Goal: Task Accomplishment & Management: Complete application form

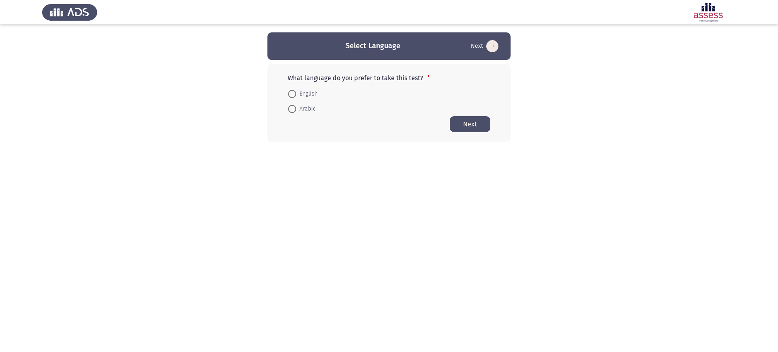
click at [313, 103] on mat-radio-button "Arabic" at bounding box center [302, 108] width 38 height 15
click at [308, 97] on span "English" at bounding box center [306, 94] width 21 height 10
click at [296, 97] on input "English" at bounding box center [292, 94] width 8 height 8
radio input "true"
click at [482, 123] on button "Next" at bounding box center [470, 124] width 41 height 16
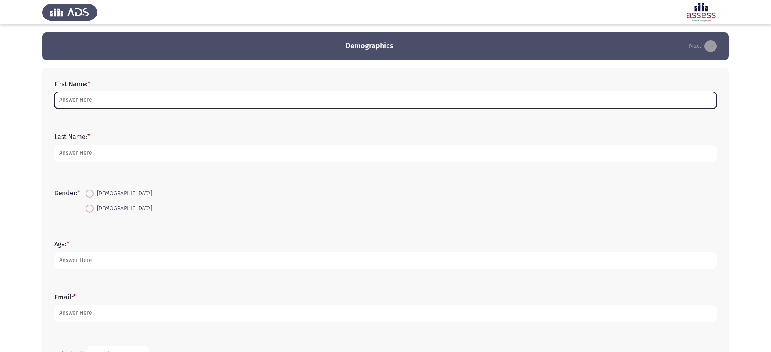
click at [253, 97] on input "First Name: *" at bounding box center [385, 100] width 662 height 17
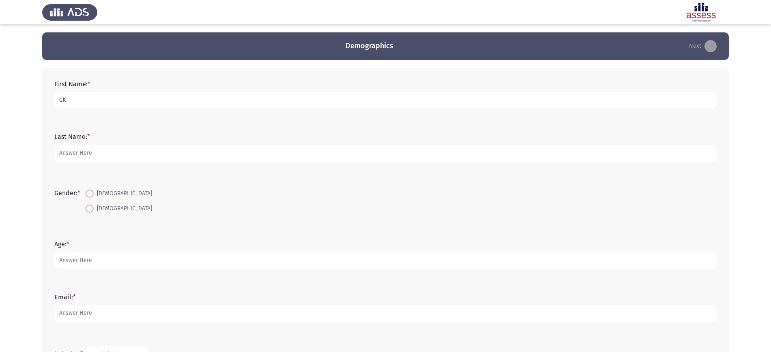
type input "CK"
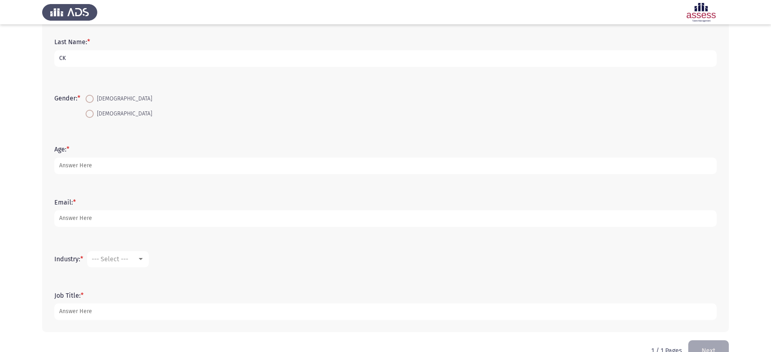
scroll to position [95, 0]
type input "CK"
click at [101, 96] on span "Female" at bounding box center [123, 99] width 58 height 10
click at [94, 96] on input "Female" at bounding box center [90, 98] width 8 height 8
radio input "true"
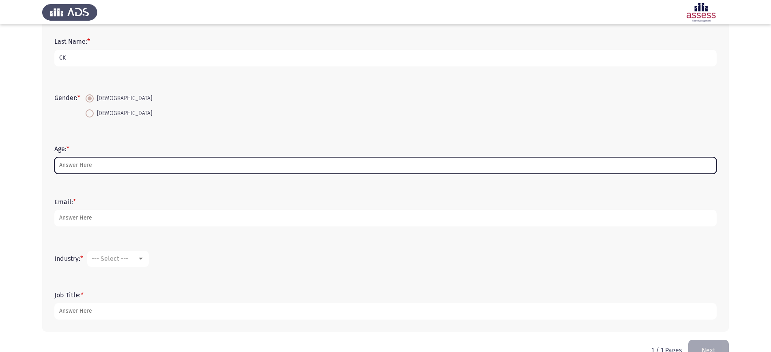
click at [89, 159] on input "Age: *" at bounding box center [385, 165] width 662 height 17
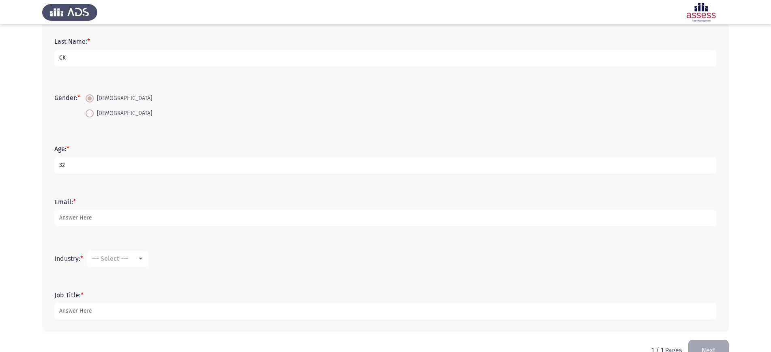
scroll to position [116, 0]
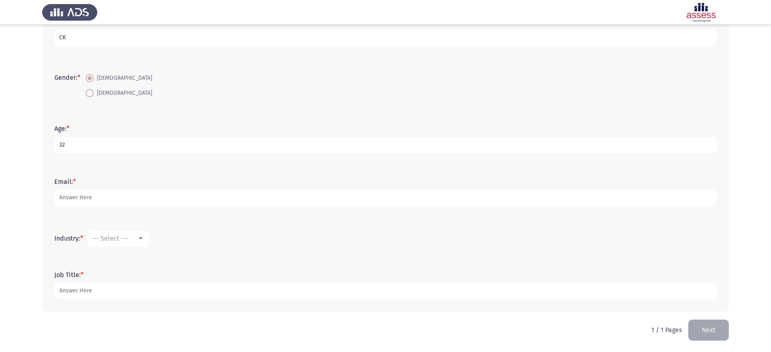
type input "32"
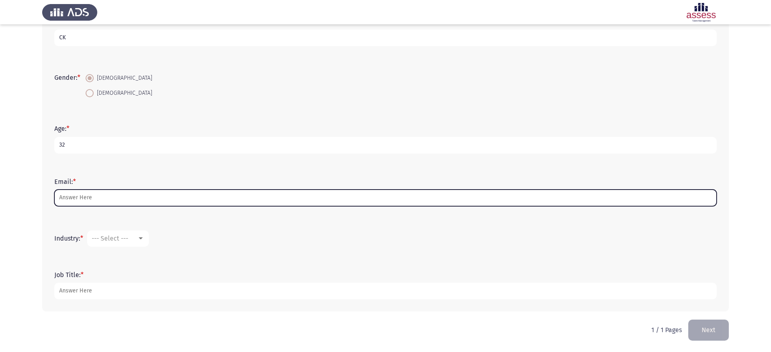
click at [90, 193] on input "Email: *" at bounding box center [385, 198] width 662 height 17
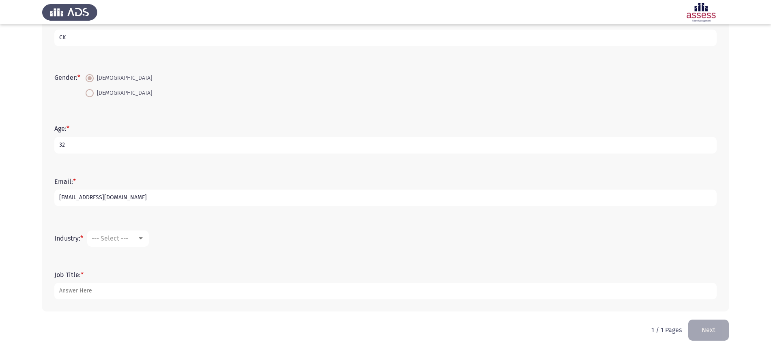
type input "ck@ck.com"
click at [113, 238] on span "--- Select ---" at bounding box center [110, 239] width 36 height 8
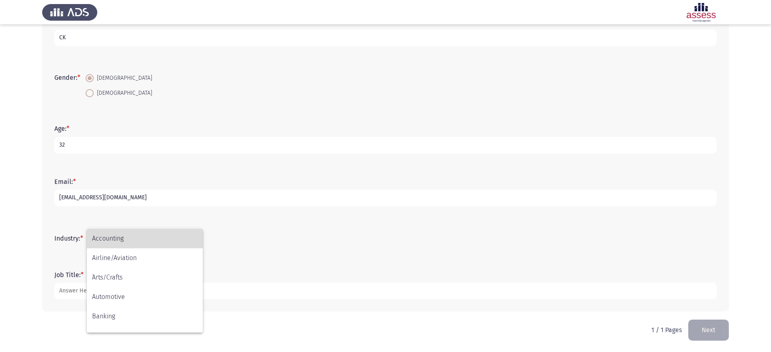
click at [118, 248] on span "Accounting" at bounding box center [144, 238] width 105 height 19
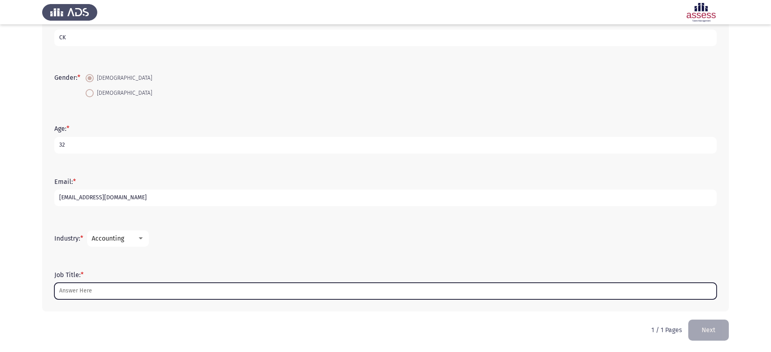
click at [105, 285] on input "Job Title: *" at bounding box center [385, 291] width 662 height 17
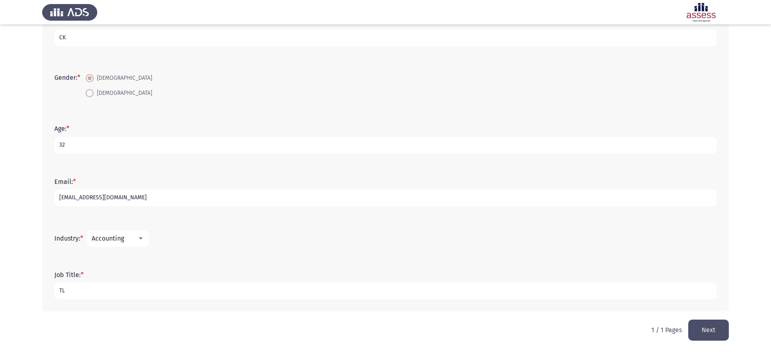
type input "TL"
click at [705, 327] on button "Next" at bounding box center [708, 330] width 41 height 21
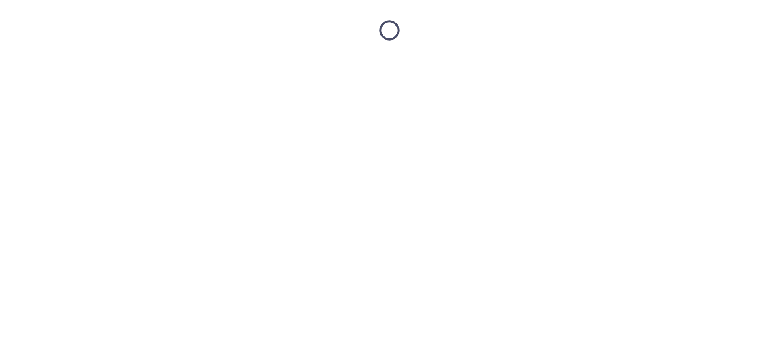
scroll to position [0, 0]
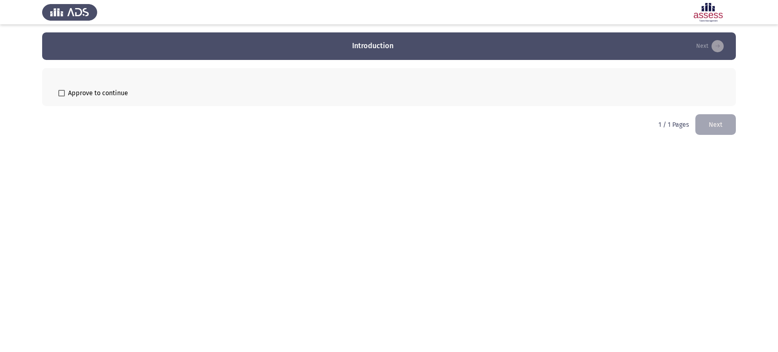
click at [77, 102] on div "Approve to continue" at bounding box center [389, 87] width 694 height 38
click at [70, 91] on span "Approve to continue" at bounding box center [98, 93] width 60 height 10
click at [62, 96] on input "Approve to continue" at bounding box center [61, 96] width 0 height 0
checkbox input "true"
click at [704, 131] on button "Next" at bounding box center [716, 124] width 41 height 21
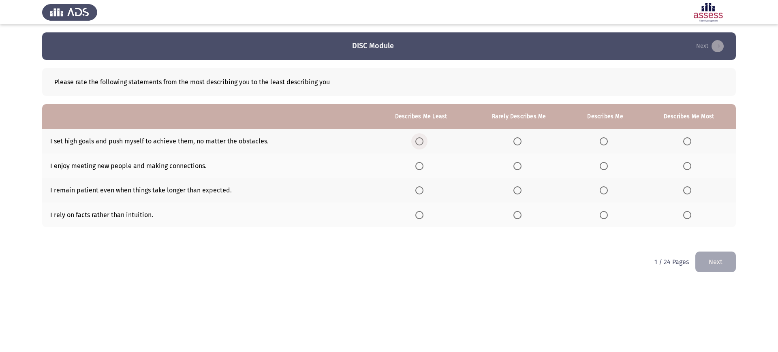
click at [420, 141] on span "Select an option" at bounding box center [420, 141] width 0 height 0
click at [422, 141] on input "Select an option" at bounding box center [420, 141] width 8 height 8
click at [422, 167] on span "Select an option" at bounding box center [420, 166] width 8 height 8
click at [422, 167] on input "Select an option" at bounding box center [420, 166] width 8 height 8
click at [518, 194] on span "Select an option" at bounding box center [518, 190] width 8 height 8
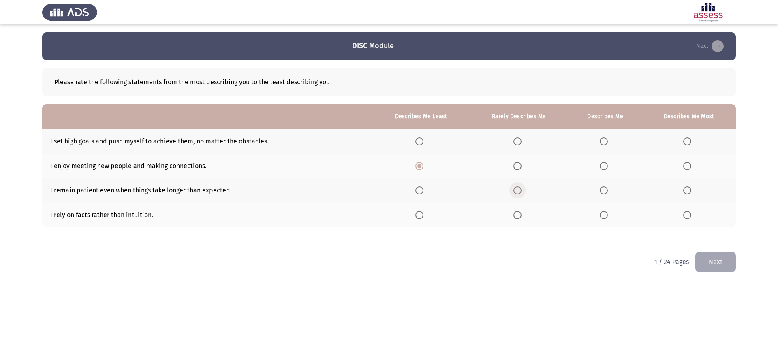
click at [518, 194] on input "Select an option" at bounding box center [518, 190] width 8 height 8
click at [522, 219] on span "Select an option" at bounding box center [518, 215] width 8 height 8
click at [522, 219] on input "Select an option" at bounding box center [518, 215] width 8 height 8
click at [596, 144] on span "Select an option" at bounding box center [595, 141] width 8 height 8
click at [596, 144] on input "Select an option" at bounding box center [595, 141] width 8 height 8
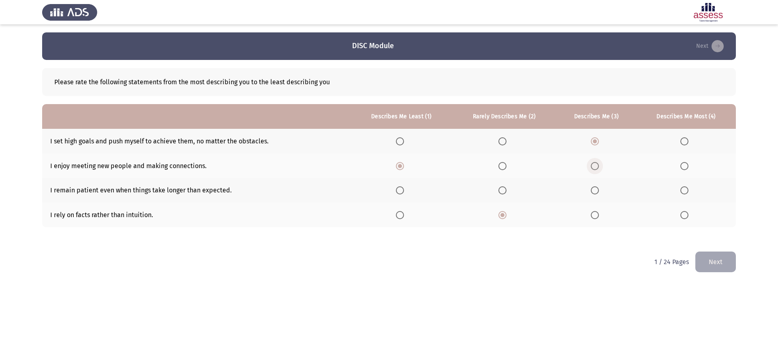
click at [595, 165] on span "Select an option" at bounding box center [595, 166] width 8 height 8
click at [595, 165] on input "Select an option" at bounding box center [595, 166] width 8 height 8
click at [505, 140] on span "Select an option" at bounding box center [503, 141] width 8 height 8
click at [505, 140] on input "Select an option" at bounding box center [503, 141] width 8 height 8
click at [506, 170] on th at bounding box center [504, 166] width 105 height 25
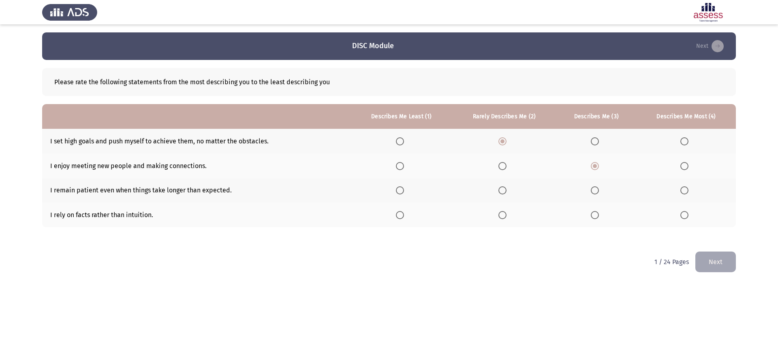
click at [506, 170] on th at bounding box center [504, 166] width 105 height 25
click at [503, 169] on span "Select an option" at bounding box center [503, 166] width 8 height 8
click at [503, 169] on input "Select an option" at bounding box center [503, 166] width 8 height 8
click at [404, 191] on span "Select an option" at bounding box center [400, 190] width 8 height 8
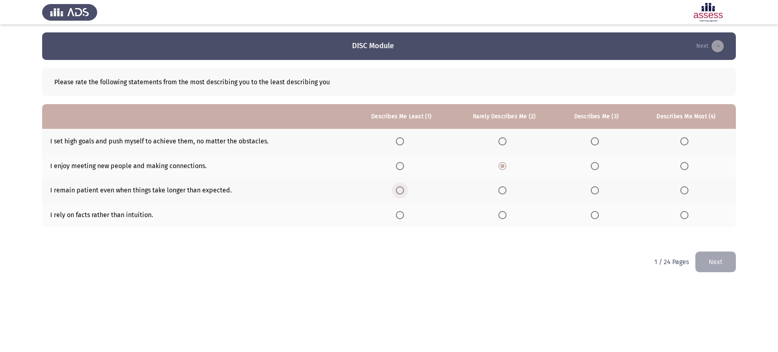
click at [404, 191] on input "Select an option" at bounding box center [400, 190] width 8 height 8
click at [404, 137] on span "Select an option" at bounding box center [400, 141] width 8 height 8
click at [404, 137] on input "Select an option" at bounding box center [400, 141] width 8 height 8
click at [593, 215] on span "Select an option" at bounding box center [595, 215] width 8 height 8
click at [593, 215] on input "Select an option" at bounding box center [595, 215] width 8 height 8
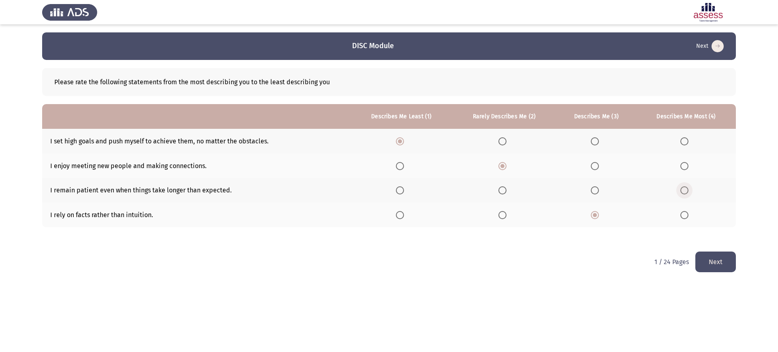
click at [690, 191] on label "Select an option" at bounding box center [686, 190] width 11 height 8
click at [689, 191] on input "Select an option" at bounding box center [685, 190] width 8 height 8
click at [715, 261] on button "Next" at bounding box center [716, 262] width 41 height 21
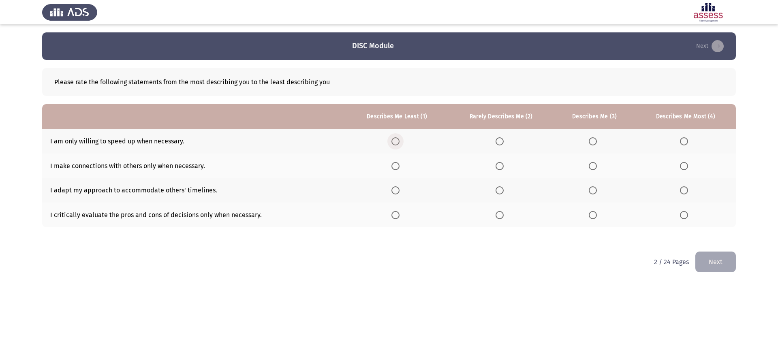
click at [397, 139] on span "Select an option" at bounding box center [396, 141] width 8 height 8
click at [397, 139] on input "Select an option" at bounding box center [396, 141] width 8 height 8
click at [494, 166] on th at bounding box center [501, 166] width 106 height 25
click at [501, 167] on span "Select an option" at bounding box center [500, 166] width 8 height 8
click at [501, 167] on input "Select an option" at bounding box center [500, 166] width 8 height 8
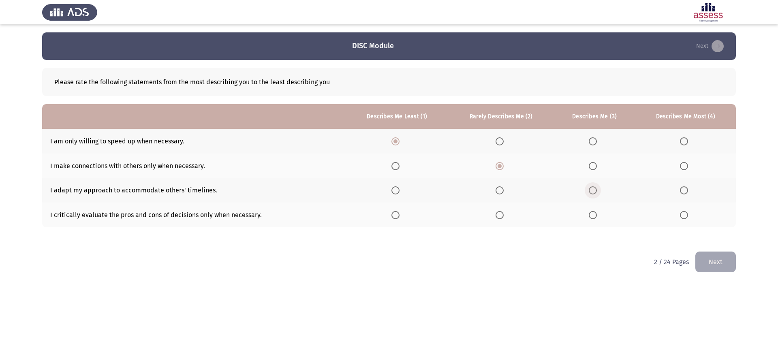
click at [590, 189] on span "Select an option" at bounding box center [593, 190] width 8 height 8
click at [590, 189] on input "Select an option" at bounding box center [593, 190] width 8 height 8
click at [679, 217] on th at bounding box center [686, 215] width 101 height 25
click at [685, 216] on span "Select an option" at bounding box center [684, 215] width 8 height 8
click at [685, 216] on input "Select an option" at bounding box center [684, 215] width 8 height 8
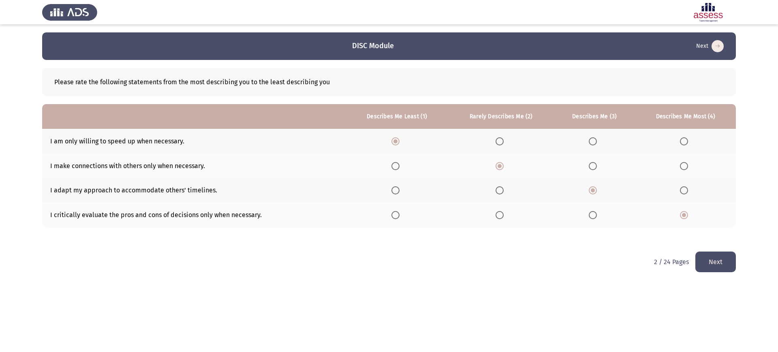
click at [722, 263] on button "Next" at bounding box center [716, 262] width 41 height 21
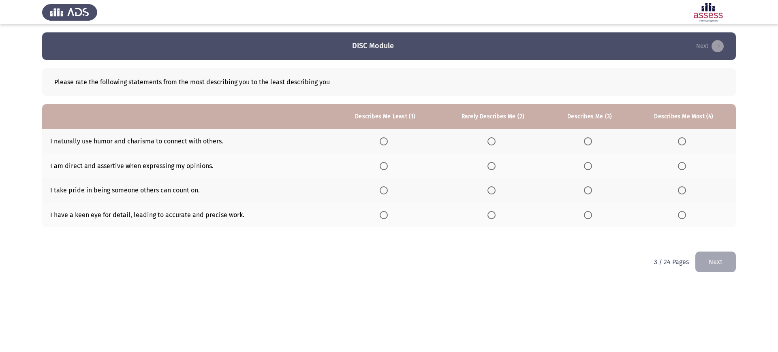
click at [378, 137] on th at bounding box center [385, 141] width 106 height 25
click at [386, 143] on span "Select an option" at bounding box center [384, 141] width 8 height 8
click at [386, 143] on input "Select an option" at bounding box center [384, 141] width 8 height 8
click at [495, 167] on th at bounding box center [493, 166] width 109 height 25
click at [495, 167] on span "Select an option" at bounding box center [492, 166] width 8 height 8
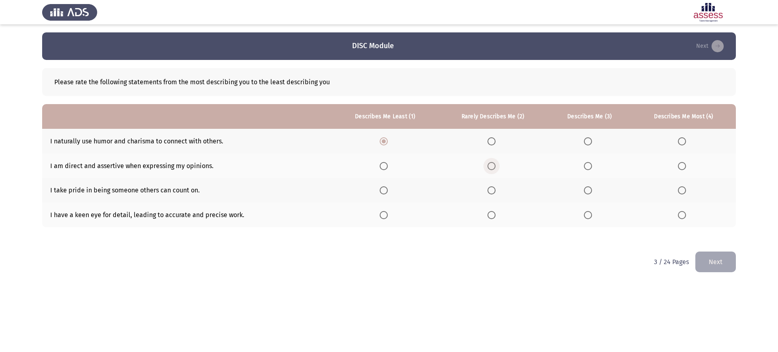
click at [495, 167] on input "Select an option" at bounding box center [492, 166] width 8 height 8
click at [591, 191] on span "Select an option" at bounding box center [588, 190] width 8 height 8
click at [591, 191] on input "Select an option" at bounding box center [588, 190] width 8 height 8
click at [685, 216] on span "Select an option" at bounding box center [682, 215] width 8 height 8
click at [685, 216] on input "Select an option" at bounding box center [682, 215] width 8 height 8
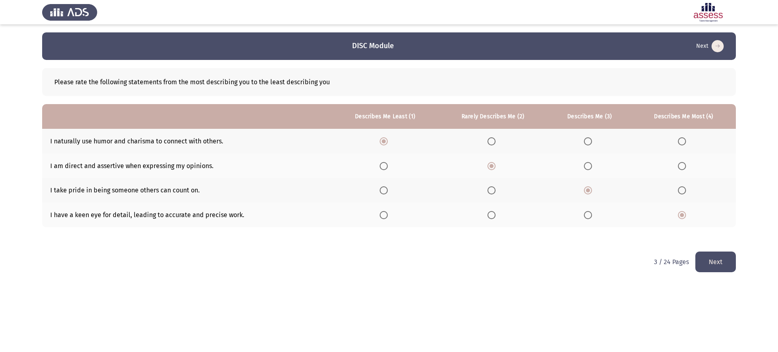
click at [714, 266] on button "Next" at bounding box center [716, 262] width 41 height 21
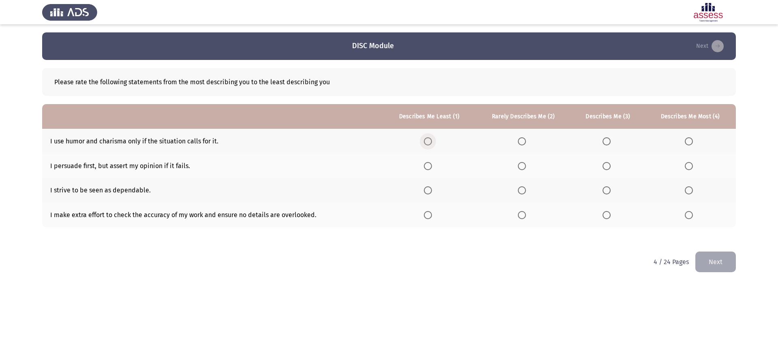
click at [432, 144] on span "Select an option" at bounding box center [428, 141] width 8 height 8
click at [432, 144] on input "Select an option" at bounding box center [428, 141] width 8 height 8
click at [523, 168] on span "Select an option" at bounding box center [522, 166] width 8 height 8
click at [523, 168] on input "Select an option" at bounding box center [522, 166] width 8 height 8
click at [610, 189] on span "Select an option" at bounding box center [607, 190] width 8 height 8
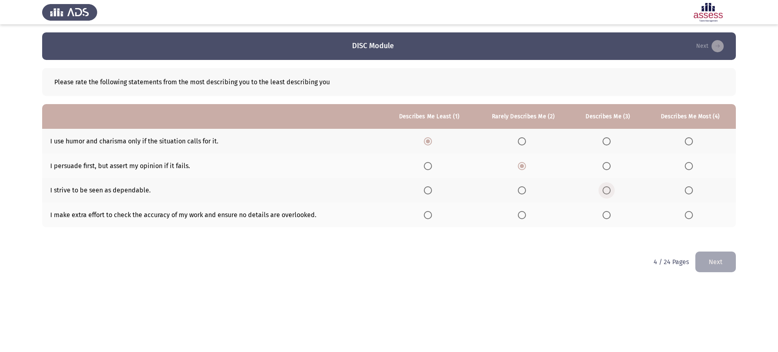
click at [610, 189] on input "Select an option" at bounding box center [607, 190] width 8 height 8
click at [688, 217] on span "Select an option" at bounding box center [689, 215] width 8 height 8
click at [688, 217] on input "Select an option" at bounding box center [689, 215] width 8 height 8
click at [699, 258] on button "Next" at bounding box center [716, 262] width 41 height 21
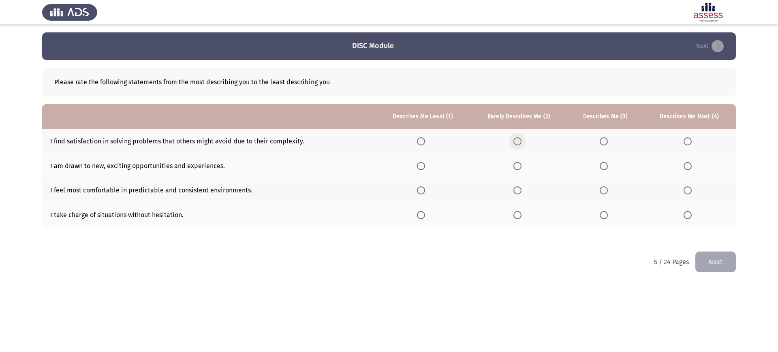
click at [519, 143] on span "Select an option" at bounding box center [518, 141] width 8 height 8
click at [519, 143] on input "Select an option" at bounding box center [518, 141] width 8 height 8
click at [428, 162] on label "Select an option" at bounding box center [422, 166] width 11 height 8
click at [425, 162] on input "Select an option" at bounding box center [421, 166] width 8 height 8
click at [602, 188] on span "Select an option" at bounding box center [604, 190] width 8 height 8
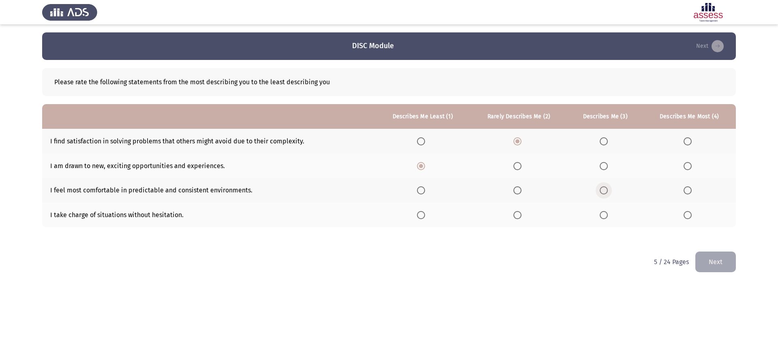
click at [602, 188] on input "Select an option" at bounding box center [604, 190] width 8 height 8
click at [695, 217] on label "Select an option" at bounding box center [689, 215] width 11 height 8
click at [692, 217] on input "Select an option" at bounding box center [688, 215] width 8 height 8
click at [708, 263] on button "Next" at bounding box center [716, 262] width 41 height 21
click at [687, 142] on span "Select an option" at bounding box center [688, 141] width 8 height 8
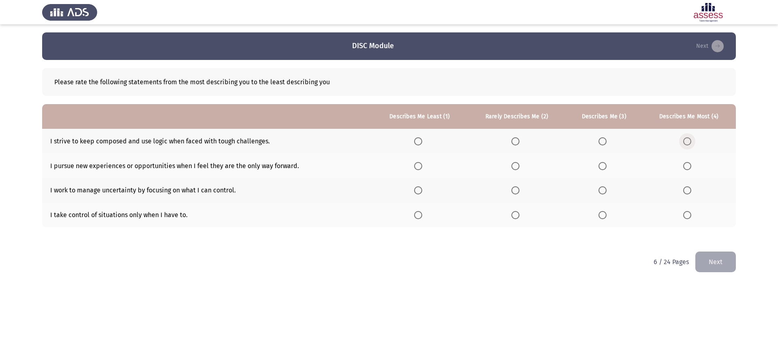
click at [687, 142] on input "Select an option" at bounding box center [688, 141] width 8 height 8
click at [600, 165] on span "Select an option" at bounding box center [603, 166] width 8 height 8
click at [600, 165] on input "Select an option" at bounding box center [603, 166] width 8 height 8
click at [514, 191] on span "Select an option" at bounding box center [516, 190] width 8 height 8
click at [514, 191] on input "Select an option" at bounding box center [516, 190] width 8 height 8
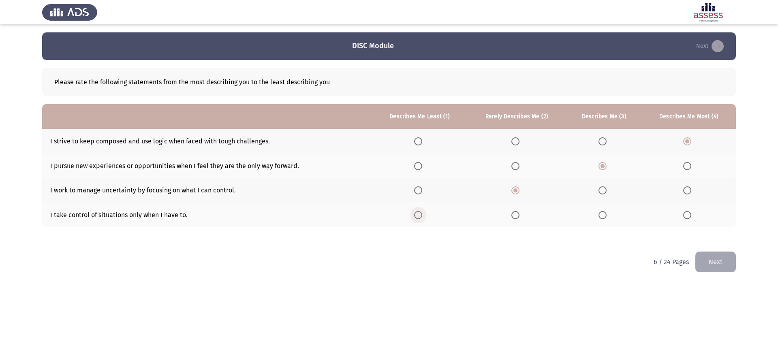
click at [418, 214] on span "Select an option" at bounding box center [418, 215] width 8 height 8
click at [418, 214] on input "Select an option" at bounding box center [418, 215] width 8 height 8
click at [707, 251] on div "Please rate the following statements from the most describing you to the least …" at bounding box center [389, 156] width 694 height 192
click at [707, 255] on button "Next" at bounding box center [716, 262] width 41 height 21
click at [409, 140] on span "Select an option" at bounding box center [410, 141] width 8 height 8
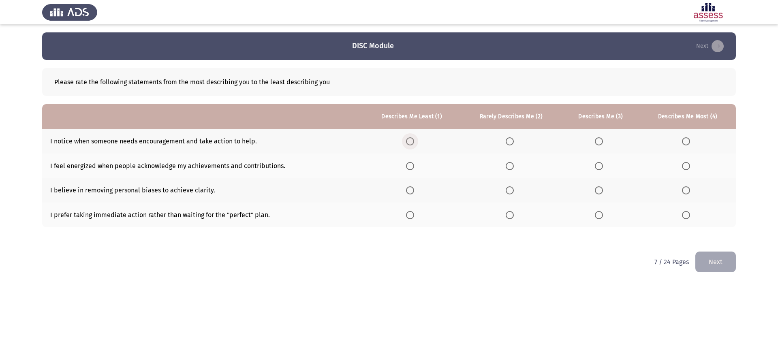
click at [409, 140] on input "Select an option" at bounding box center [410, 141] width 8 height 8
click at [509, 169] on span "Select an option" at bounding box center [510, 166] width 8 height 8
click at [509, 169] on input "Select an option" at bounding box center [510, 166] width 8 height 8
drag, startPoint x: 589, startPoint y: 189, endPoint x: 599, endPoint y: 189, distance: 9.3
click at [599, 189] on th at bounding box center [601, 190] width 78 height 25
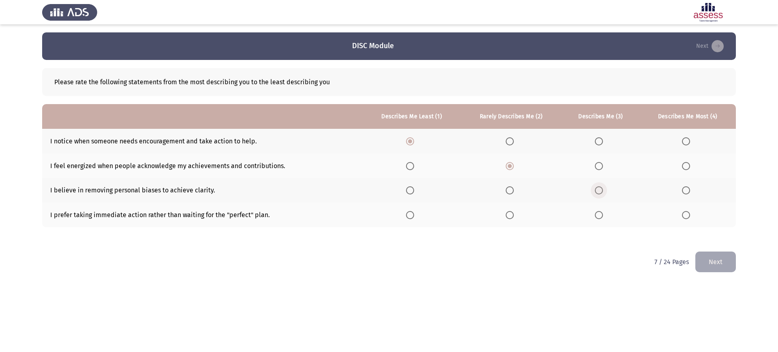
click at [599, 189] on span "Select an option" at bounding box center [599, 190] width 8 height 8
click at [599, 189] on input "Select an option" at bounding box center [599, 190] width 8 height 8
click at [687, 214] on span "Select an option" at bounding box center [686, 215] width 8 height 8
click at [687, 214] on input "Select an option" at bounding box center [686, 215] width 8 height 8
click at [716, 270] on button "Next" at bounding box center [716, 262] width 41 height 21
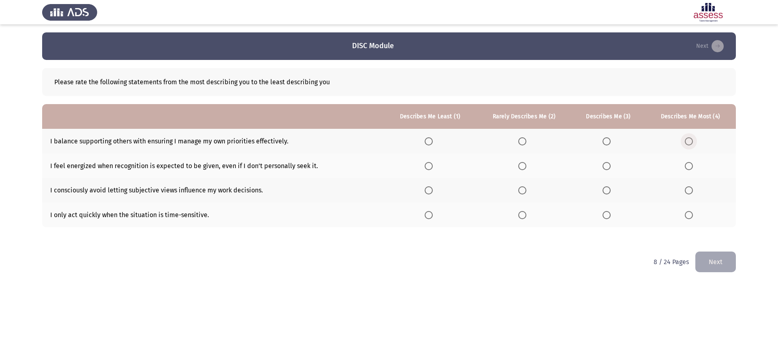
click at [688, 143] on span "Select an option" at bounding box center [689, 141] width 8 height 8
click at [688, 143] on input "Select an option" at bounding box center [689, 141] width 8 height 8
click at [527, 163] on span "Select an option" at bounding box center [523, 166] width 8 height 8
click at [527, 163] on input "Select an option" at bounding box center [523, 166] width 8 height 8
click at [609, 188] on span "Select an option" at bounding box center [607, 190] width 8 height 8
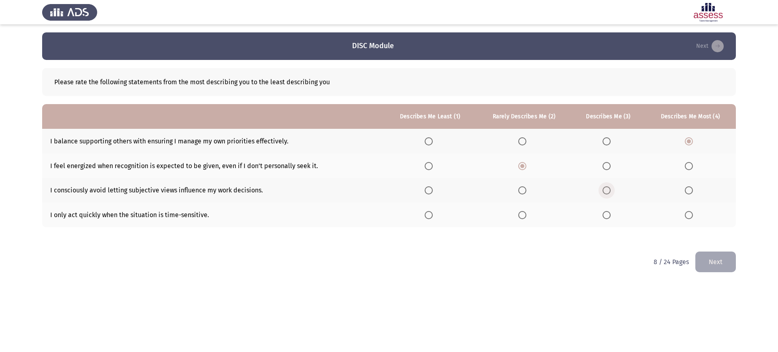
click at [609, 188] on input "Select an option" at bounding box center [607, 190] width 8 height 8
click at [433, 214] on span "Select an option" at bounding box center [429, 215] width 8 height 8
click at [433, 214] on input "Select an option" at bounding box center [429, 215] width 8 height 8
click at [707, 267] on button "Next" at bounding box center [716, 262] width 41 height 21
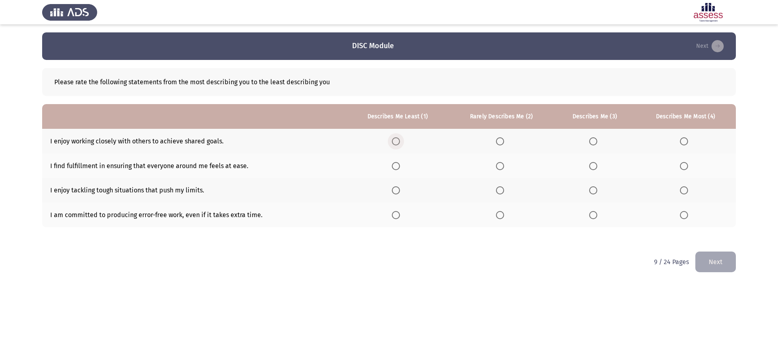
click at [396, 139] on span "Select an option" at bounding box center [396, 141] width 8 height 8
click at [396, 139] on input "Select an option" at bounding box center [396, 141] width 8 height 8
click at [502, 166] on span "Select an option" at bounding box center [500, 166] width 8 height 8
click at [502, 166] on input "Select an option" at bounding box center [500, 166] width 8 height 8
click at [599, 191] on label "Select an option" at bounding box center [594, 190] width 11 height 8
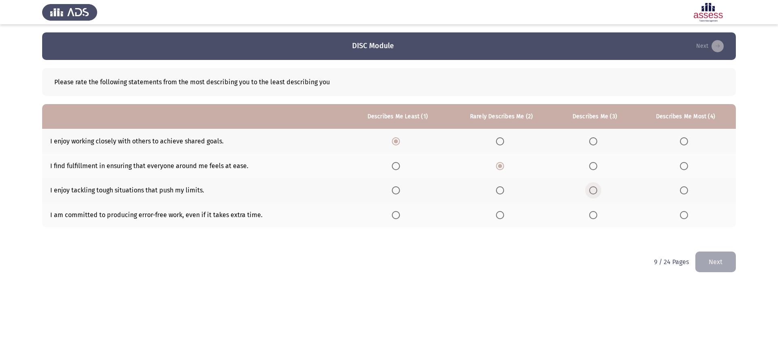
click at [598, 191] on input "Select an option" at bounding box center [593, 190] width 8 height 8
click at [690, 215] on label "Select an option" at bounding box center [685, 215] width 11 height 8
click at [688, 215] on input "Select an option" at bounding box center [684, 215] width 8 height 8
click at [715, 257] on button "Next" at bounding box center [716, 262] width 41 height 21
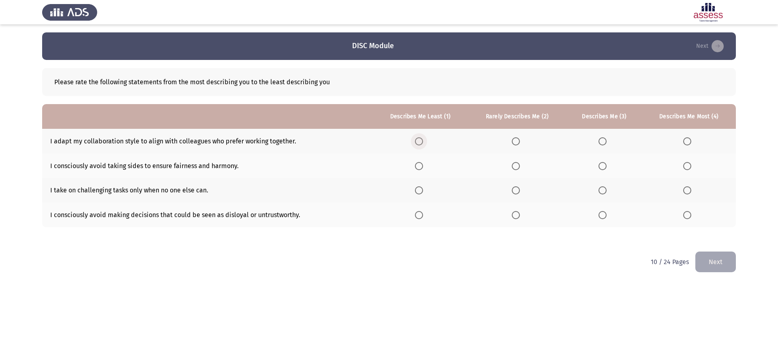
click at [422, 143] on span "Select an option" at bounding box center [419, 141] width 8 height 8
click at [422, 143] on input "Select an option" at bounding box center [419, 141] width 8 height 8
click at [510, 171] on th at bounding box center [517, 166] width 99 height 25
click at [512, 167] on th at bounding box center [517, 166] width 99 height 25
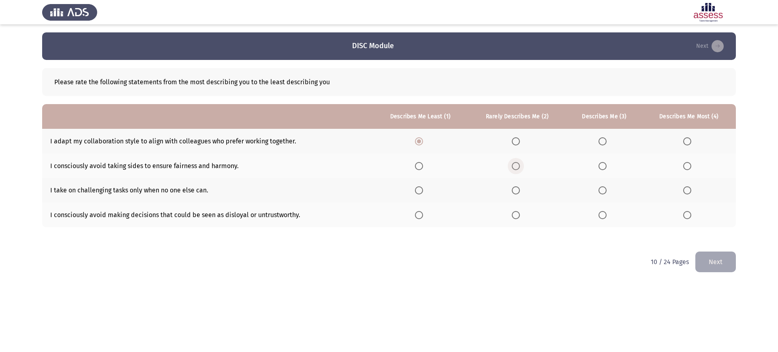
click at [515, 167] on span "Select an option" at bounding box center [516, 166] width 8 height 8
click at [515, 167] on input "Select an option" at bounding box center [516, 166] width 8 height 8
click at [597, 190] on th at bounding box center [605, 190] width 76 height 25
click at [604, 190] on span "Select an option" at bounding box center [603, 190] width 8 height 8
click at [604, 190] on input "Select an option" at bounding box center [603, 190] width 8 height 8
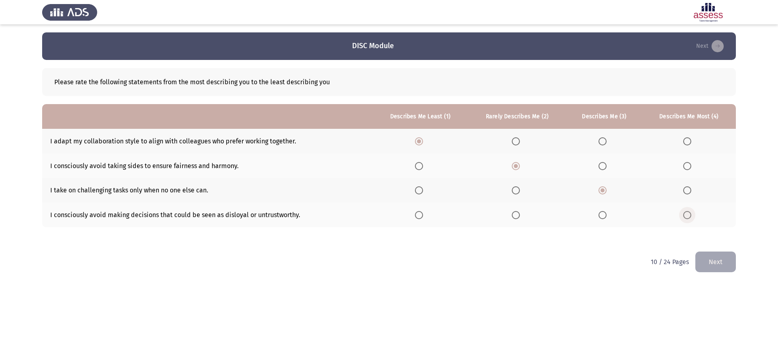
click at [693, 213] on label "Select an option" at bounding box center [689, 215] width 11 height 8
click at [692, 213] on input "Select an option" at bounding box center [688, 215] width 8 height 8
click at [710, 264] on button "Next" at bounding box center [716, 262] width 41 height 21
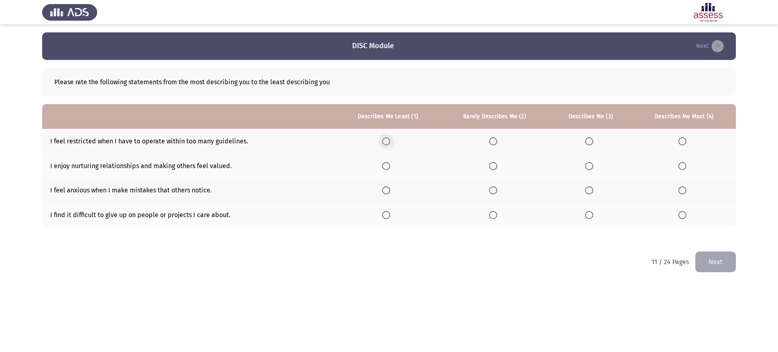
click at [385, 143] on span "Select an option" at bounding box center [386, 141] width 8 height 8
click at [385, 143] on input "Select an option" at bounding box center [386, 141] width 8 height 8
click at [492, 166] on span "Select an option" at bounding box center [493, 166] width 8 height 8
click at [492, 166] on input "Select an option" at bounding box center [493, 166] width 8 height 8
click at [594, 192] on span "Select an option" at bounding box center [589, 190] width 8 height 8
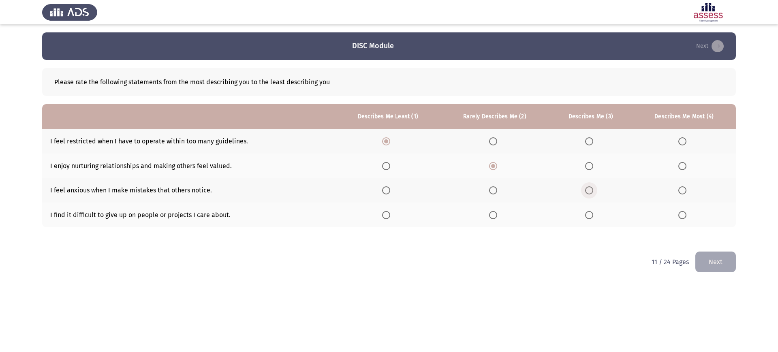
click at [594, 192] on input "Select an option" at bounding box center [589, 190] width 8 height 8
click at [681, 217] on span "Select an option" at bounding box center [683, 215] width 8 height 8
click at [681, 217] on input "Select an option" at bounding box center [683, 215] width 8 height 8
click at [725, 267] on button "Next" at bounding box center [716, 262] width 41 height 21
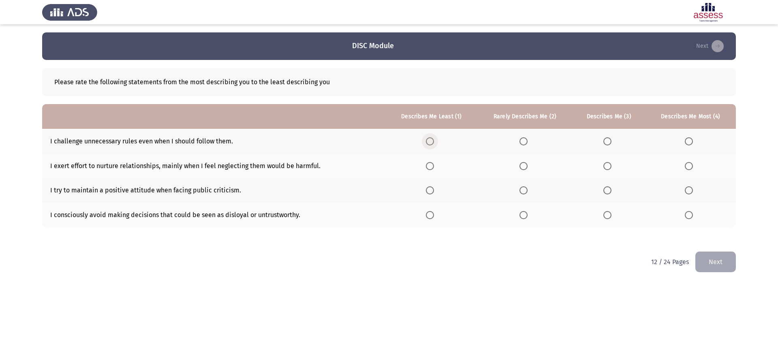
click at [431, 145] on span "Select an option" at bounding box center [430, 141] width 8 height 8
click at [431, 145] on input "Select an option" at bounding box center [430, 141] width 8 height 8
click at [528, 164] on span "Select an option" at bounding box center [524, 166] width 8 height 8
click at [528, 164] on input "Select an option" at bounding box center [524, 166] width 8 height 8
click at [614, 192] on label "Select an option" at bounding box center [609, 190] width 11 height 8
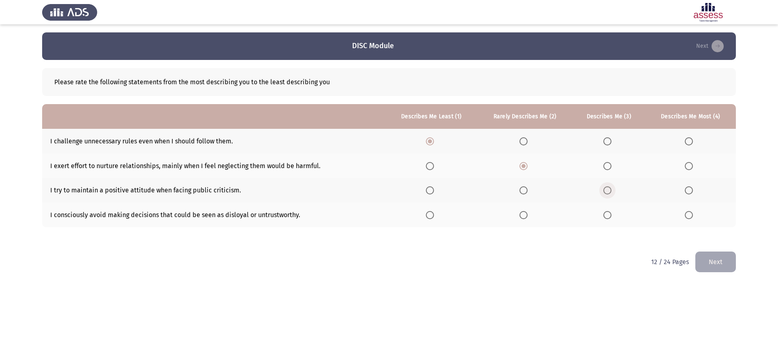
click at [612, 192] on input "Select an option" at bounding box center [608, 190] width 8 height 8
click at [693, 217] on span "Select an option" at bounding box center [689, 215] width 8 height 8
click at [693, 217] on input "Select an option" at bounding box center [689, 215] width 8 height 8
click at [719, 266] on button "Next" at bounding box center [716, 262] width 41 height 21
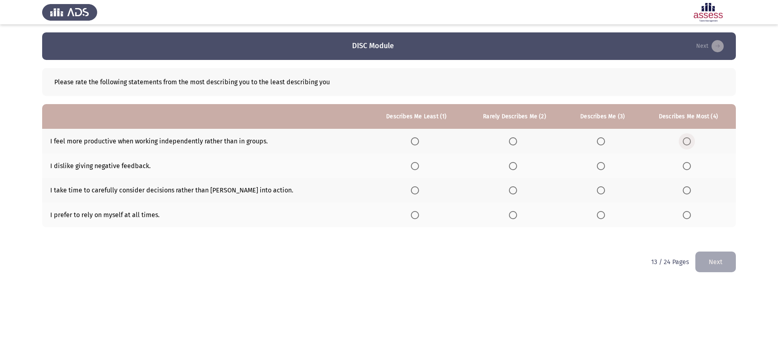
click at [685, 139] on span "Select an option" at bounding box center [687, 141] width 8 height 8
click at [685, 139] on input "Select an option" at bounding box center [687, 141] width 8 height 8
click at [597, 164] on span "Select an option" at bounding box center [601, 166] width 8 height 8
click at [597, 164] on input "Select an option" at bounding box center [601, 166] width 8 height 8
click at [509, 191] on label "Select an option" at bounding box center [514, 190] width 11 height 8
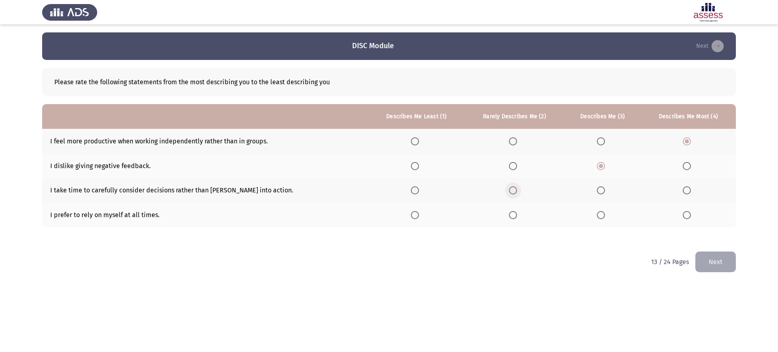
click at [509, 191] on input "Select an option" at bounding box center [513, 190] width 8 height 8
click at [411, 219] on span "Select an option" at bounding box center [415, 215] width 8 height 8
click at [411, 219] on input "Select an option" at bounding box center [415, 215] width 8 height 8
click at [721, 263] on button "Next" at bounding box center [716, 262] width 41 height 21
click at [417, 138] on span "Select an option" at bounding box center [415, 141] width 8 height 8
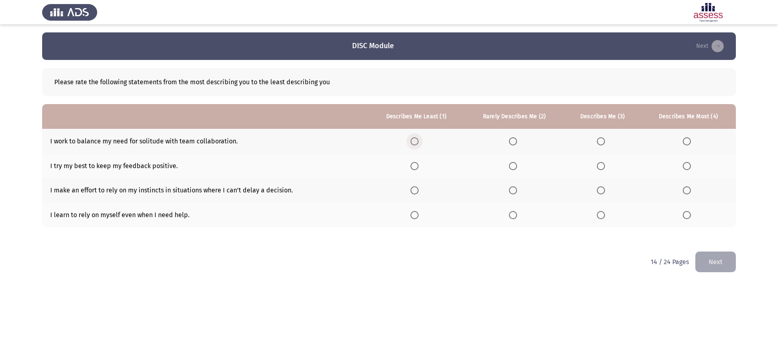
click at [417, 138] on input "Select an option" at bounding box center [415, 141] width 8 height 8
click at [513, 165] on span "Select an option" at bounding box center [513, 166] width 8 height 8
click at [513, 165] on input "Select an option" at bounding box center [513, 166] width 8 height 8
click at [594, 193] on th at bounding box center [603, 190] width 77 height 25
click at [602, 192] on span "Select an option" at bounding box center [601, 190] width 8 height 8
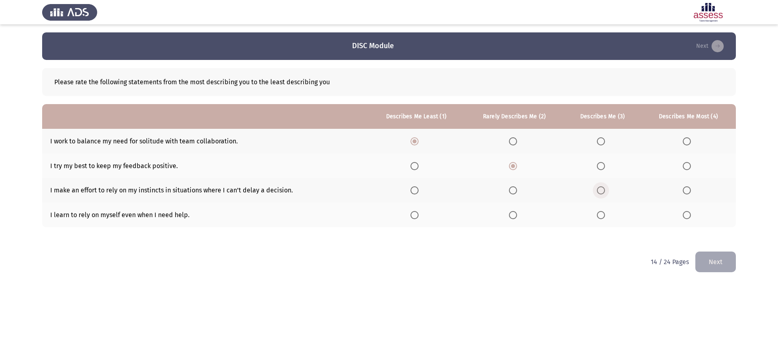
click at [602, 192] on input "Select an option" at bounding box center [601, 190] width 8 height 8
click at [687, 218] on span "Select an option" at bounding box center [687, 215] width 8 height 8
click at [687, 218] on input "Select an option" at bounding box center [687, 215] width 8 height 8
click at [722, 261] on button "Next" at bounding box center [716, 262] width 41 height 21
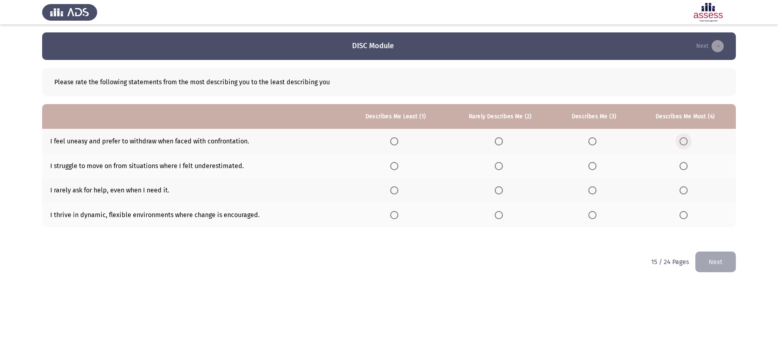
click at [684, 145] on span "Select an option" at bounding box center [684, 141] width 8 height 8
click at [684, 145] on input "Select an option" at bounding box center [684, 141] width 8 height 8
click at [592, 164] on span "Select an option" at bounding box center [593, 166] width 8 height 8
click at [592, 164] on input "Select an option" at bounding box center [593, 166] width 8 height 8
click at [499, 189] on span "Select an option" at bounding box center [499, 190] width 8 height 8
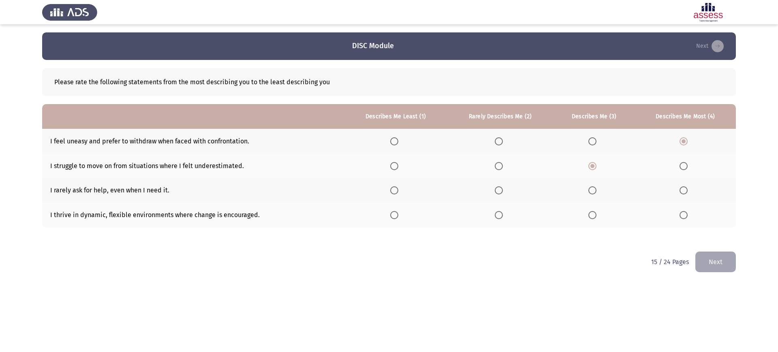
click at [499, 189] on input "Select an option" at bounding box center [499, 190] width 8 height 8
click at [394, 215] on span "Select an option" at bounding box center [394, 215] width 8 height 8
click at [394, 215] on input "Select an option" at bounding box center [394, 215] width 8 height 8
click at [705, 257] on button "Next" at bounding box center [716, 262] width 41 height 21
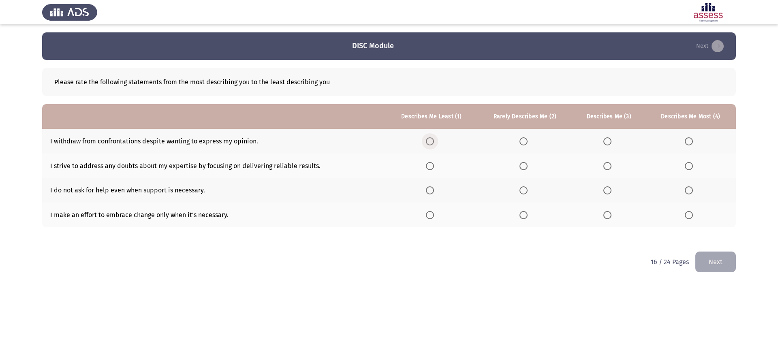
click at [431, 140] on span "Select an option" at bounding box center [430, 141] width 8 height 8
click at [431, 140] on input "Select an option" at bounding box center [430, 141] width 8 height 8
click at [524, 167] on span "Select an option" at bounding box center [524, 166] width 8 height 8
click at [524, 167] on input "Select an option" at bounding box center [524, 166] width 8 height 8
click at [602, 189] on th at bounding box center [609, 190] width 73 height 25
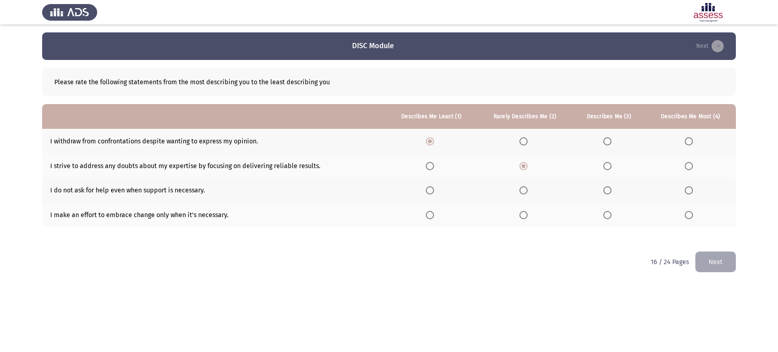
click at [607, 190] on span "Select an option" at bounding box center [608, 190] width 8 height 8
click at [607, 190] on input "Select an option" at bounding box center [608, 190] width 8 height 8
click at [688, 216] on span "Select an option" at bounding box center [689, 215] width 8 height 8
click at [688, 216] on input "Select an option" at bounding box center [689, 215] width 8 height 8
click at [712, 259] on button "Next" at bounding box center [716, 262] width 41 height 21
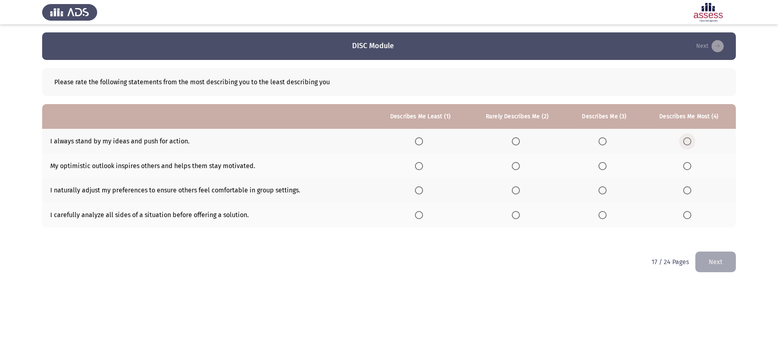
click at [686, 141] on span "Select an option" at bounding box center [688, 141] width 8 height 8
click at [686, 141] on input "Select an option" at bounding box center [688, 141] width 8 height 8
click at [610, 166] on label "Select an option" at bounding box center [604, 166] width 11 height 8
click at [607, 166] on input "Select an option" at bounding box center [603, 166] width 8 height 8
click at [521, 184] on th at bounding box center [517, 190] width 99 height 25
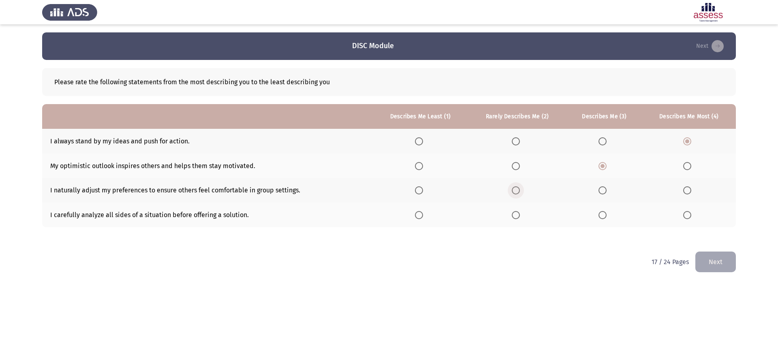
click at [517, 191] on span "Select an option" at bounding box center [516, 190] width 8 height 8
click at [517, 191] on input "Select an option" at bounding box center [516, 190] width 8 height 8
click at [414, 225] on th at bounding box center [420, 215] width 95 height 25
click at [421, 217] on span "Select an option" at bounding box center [419, 215] width 8 height 8
click at [421, 217] on input "Select an option" at bounding box center [419, 215] width 8 height 8
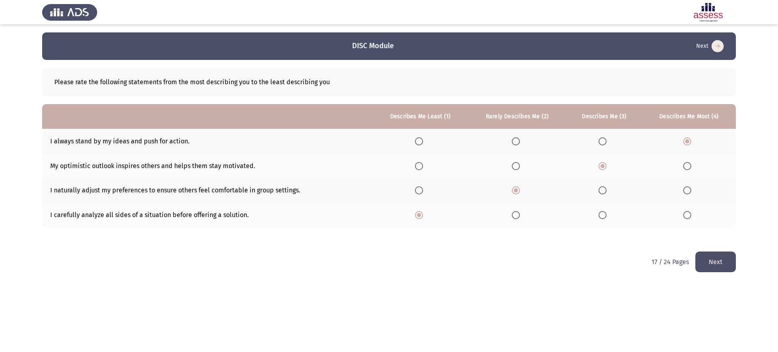
click at [709, 264] on button "Next" at bounding box center [716, 262] width 41 height 21
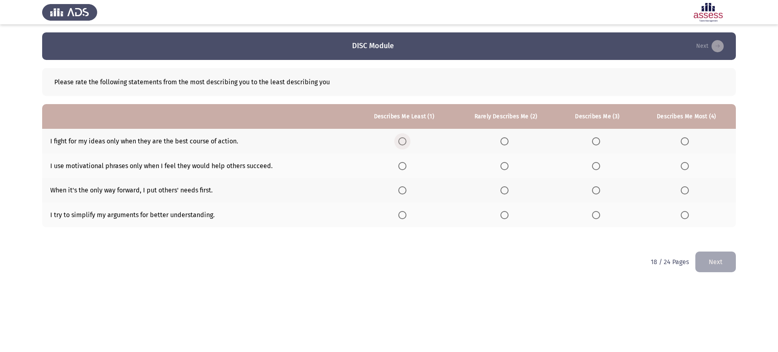
click at [410, 139] on label "Select an option" at bounding box center [404, 141] width 11 height 8
click at [407, 139] on input "Select an option" at bounding box center [403, 141] width 8 height 8
drag, startPoint x: 411, startPoint y: 146, endPoint x: 409, endPoint y: 166, distance: 20.0
click at [409, 166] on th at bounding box center [404, 166] width 100 height 25
click at [407, 166] on span "Select an option" at bounding box center [403, 166] width 8 height 8
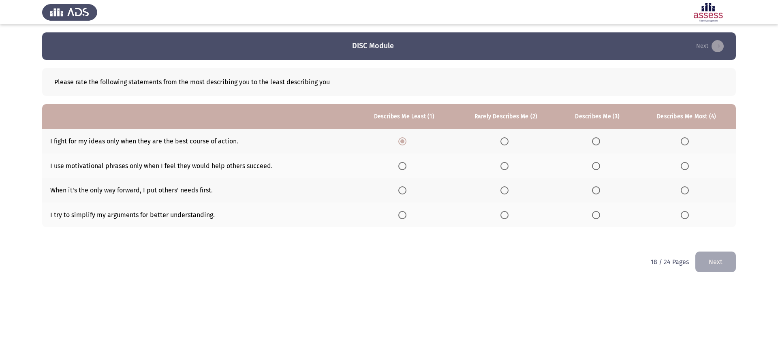
click at [407, 166] on input "Select an option" at bounding box center [403, 166] width 8 height 8
click at [499, 189] on th at bounding box center [506, 190] width 104 height 25
click at [501, 189] on th at bounding box center [506, 190] width 104 height 25
click at [504, 191] on span "Select an option" at bounding box center [505, 190] width 8 height 8
click at [504, 191] on input "Select an option" at bounding box center [505, 190] width 8 height 8
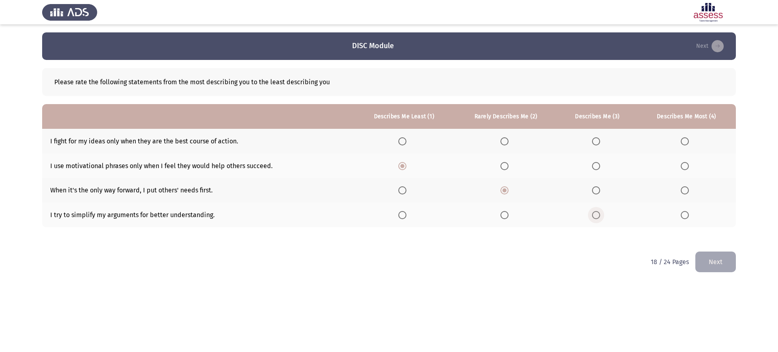
click at [595, 215] on span "Select an option" at bounding box center [596, 215] width 8 height 8
click at [595, 215] on input "Select an option" at bounding box center [596, 215] width 8 height 8
click at [686, 139] on span "Select an option" at bounding box center [685, 141] width 8 height 8
click at [686, 139] on input "Select an option" at bounding box center [685, 141] width 8 height 8
click at [712, 268] on button "Next" at bounding box center [716, 262] width 41 height 21
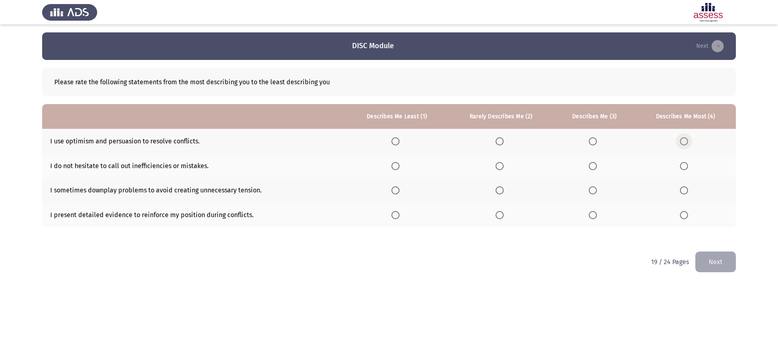
click at [685, 139] on span "Select an option" at bounding box center [684, 141] width 8 height 8
click at [685, 139] on input "Select an option" at bounding box center [684, 141] width 8 height 8
click at [595, 165] on span "Select an option" at bounding box center [593, 166] width 8 height 8
click at [595, 165] on input "Select an option" at bounding box center [593, 166] width 8 height 8
click at [498, 190] on span "Select an option" at bounding box center [500, 190] width 8 height 8
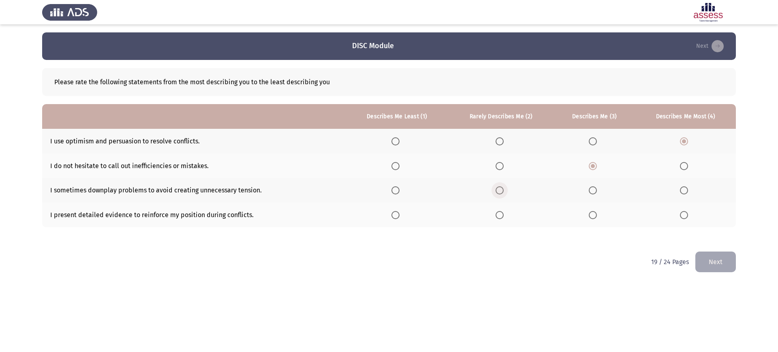
click at [498, 190] on input "Select an option" at bounding box center [500, 190] width 8 height 8
click at [403, 214] on label "Select an option" at bounding box center [397, 215] width 11 height 8
click at [400, 214] on input "Select an option" at bounding box center [396, 215] width 8 height 8
click at [723, 259] on button "Next" at bounding box center [716, 262] width 41 height 21
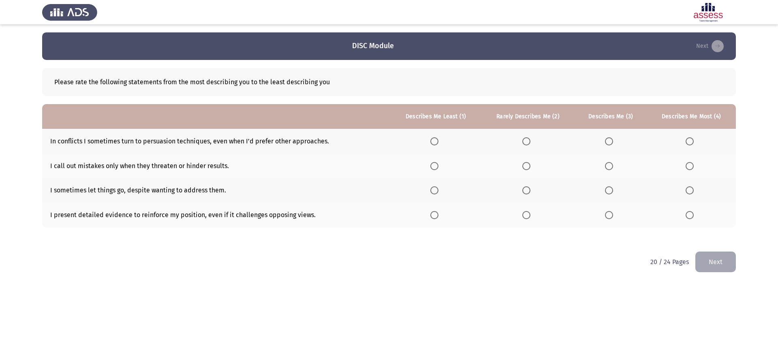
click at [433, 141] on th at bounding box center [436, 141] width 91 height 25
click at [434, 141] on span "Select an option" at bounding box center [435, 141] width 8 height 8
click at [434, 141] on input "Select an option" at bounding box center [435, 141] width 8 height 8
click at [529, 167] on span "Select an option" at bounding box center [527, 166] width 8 height 8
click at [529, 167] on input "Select an option" at bounding box center [527, 166] width 8 height 8
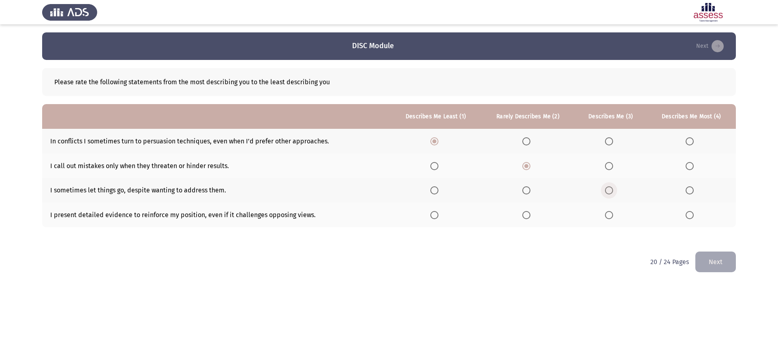
click at [615, 193] on label "Select an option" at bounding box center [610, 190] width 11 height 8
click at [613, 193] on input "Select an option" at bounding box center [609, 190] width 8 height 8
click at [698, 219] on th at bounding box center [691, 215] width 89 height 25
click at [694, 217] on span "Select an option" at bounding box center [690, 215] width 8 height 8
click at [694, 217] on input "Select an option" at bounding box center [690, 215] width 8 height 8
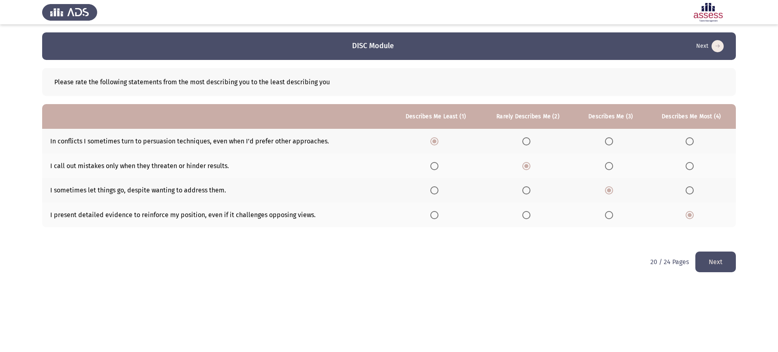
click at [703, 257] on button "Next" at bounding box center [716, 262] width 41 height 21
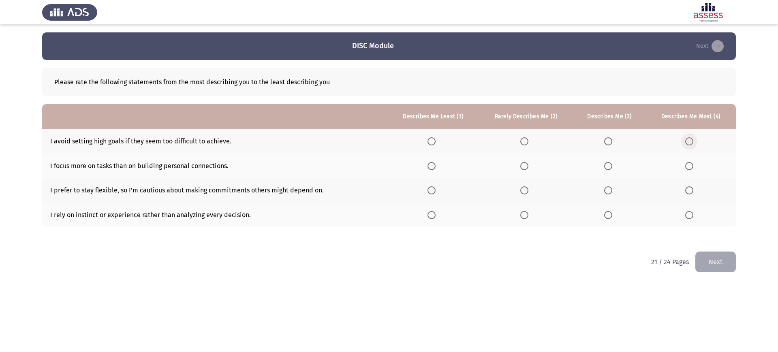
click at [694, 144] on span "Select an option" at bounding box center [690, 141] width 8 height 8
click at [694, 144] on input "Select an option" at bounding box center [690, 141] width 8 height 8
click at [611, 165] on span "Select an option" at bounding box center [608, 166] width 8 height 8
click at [611, 165] on input "Select an option" at bounding box center [608, 166] width 8 height 8
click at [520, 189] on th at bounding box center [526, 190] width 94 height 25
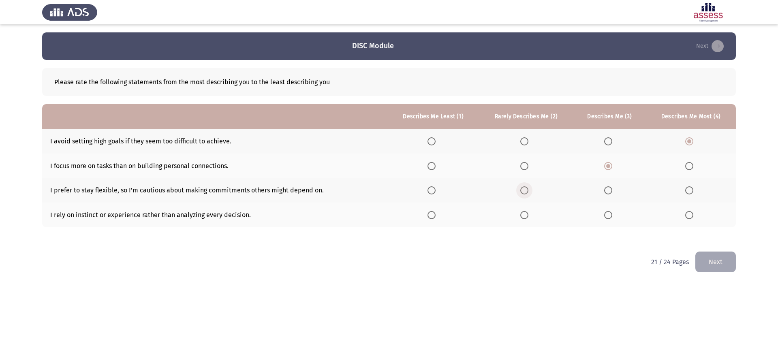
click at [525, 191] on span "Select an option" at bounding box center [525, 190] width 8 height 8
click at [525, 191] on input "Select an option" at bounding box center [525, 190] width 8 height 8
click at [431, 214] on span "Select an option" at bounding box center [432, 215] width 8 height 8
click at [431, 214] on input "Select an option" at bounding box center [432, 215] width 8 height 8
click at [709, 259] on button "Next" at bounding box center [716, 262] width 41 height 21
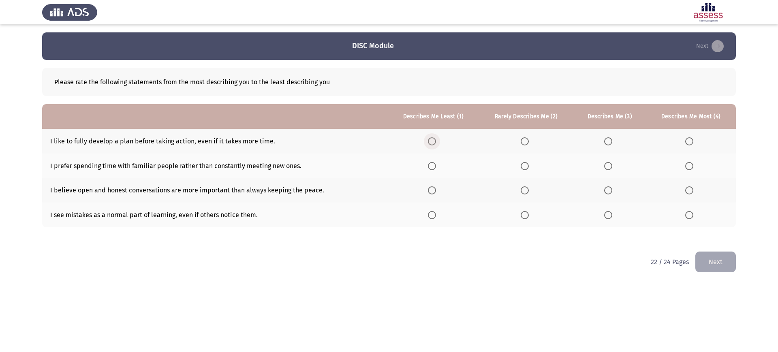
click at [434, 137] on span "Select an option" at bounding box center [432, 141] width 8 height 8
click at [434, 137] on input "Select an option" at bounding box center [432, 141] width 8 height 8
click at [529, 168] on span "Select an option" at bounding box center [525, 166] width 8 height 8
click at [529, 168] on input "Select an option" at bounding box center [525, 166] width 8 height 8
click at [607, 194] on span "Select an option" at bounding box center [608, 190] width 8 height 8
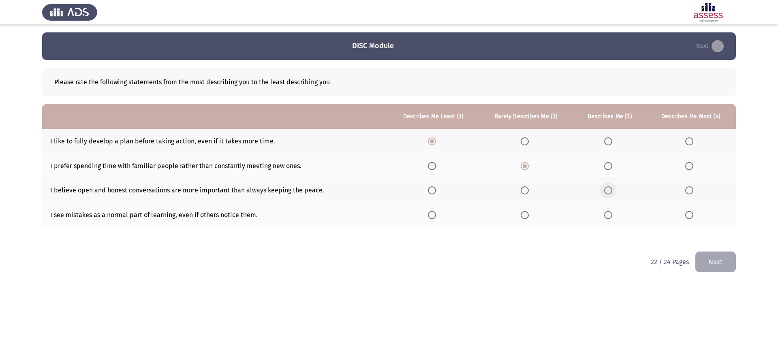
click at [607, 194] on input "Select an option" at bounding box center [608, 190] width 8 height 8
click at [688, 218] on span "Select an option" at bounding box center [690, 215] width 8 height 8
click at [688, 218] on input "Select an option" at bounding box center [690, 215] width 8 height 8
click at [724, 263] on button "Next" at bounding box center [716, 262] width 41 height 21
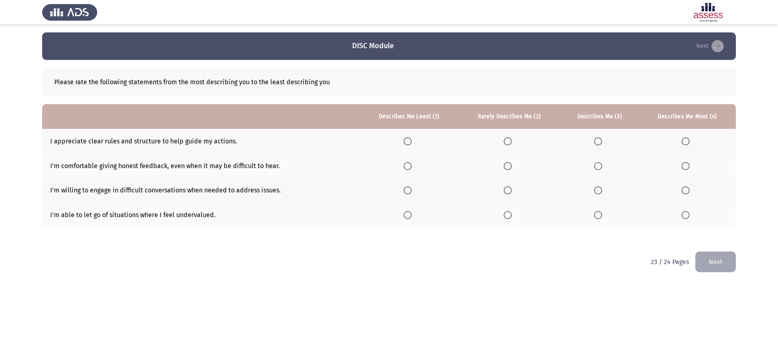
click at [507, 146] on th at bounding box center [510, 141] width 102 height 25
click at [409, 139] on span "Select an option" at bounding box center [408, 141] width 8 height 8
click at [409, 139] on input "Select an option" at bounding box center [408, 141] width 8 height 8
click at [513, 171] on th at bounding box center [510, 166] width 102 height 25
click at [505, 163] on th at bounding box center [510, 166] width 102 height 25
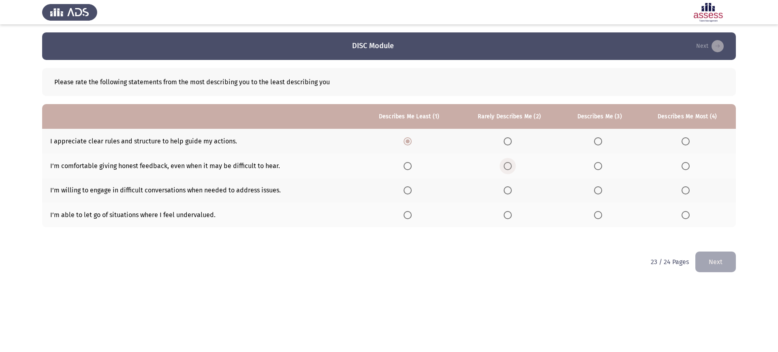
click at [508, 165] on span "Select an option" at bounding box center [508, 166] width 8 height 8
click at [508, 165] on input "Select an option" at bounding box center [508, 166] width 8 height 8
drag, startPoint x: 596, startPoint y: 195, endPoint x: 599, endPoint y: 192, distance: 4.3
click at [599, 192] on th at bounding box center [600, 190] width 78 height 25
click at [599, 192] on span "Select an option" at bounding box center [598, 190] width 8 height 8
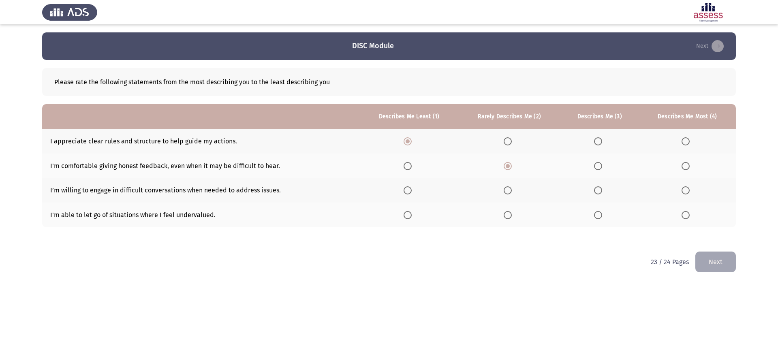
click at [599, 192] on input "Select an option" at bounding box center [598, 190] width 8 height 8
click at [686, 217] on span "Select an option" at bounding box center [686, 215] width 8 height 8
click at [686, 217] on input "Select an option" at bounding box center [686, 215] width 8 height 8
click at [716, 259] on button "Next" at bounding box center [716, 262] width 41 height 21
click at [404, 139] on span "Select an option" at bounding box center [405, 141] width 8 height 8
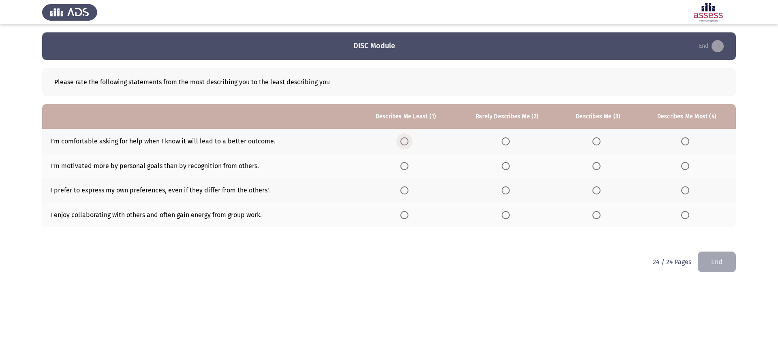
click at [404, 139] on input "Select an option" at bounding box center [405, 141] width 8 height 8
click at [511, 170] on th at bounding box center [507, 166] width 103 height 25
click at [508, 166] on span "Select an option" at bounding box center [506, 166] width 8 height 8
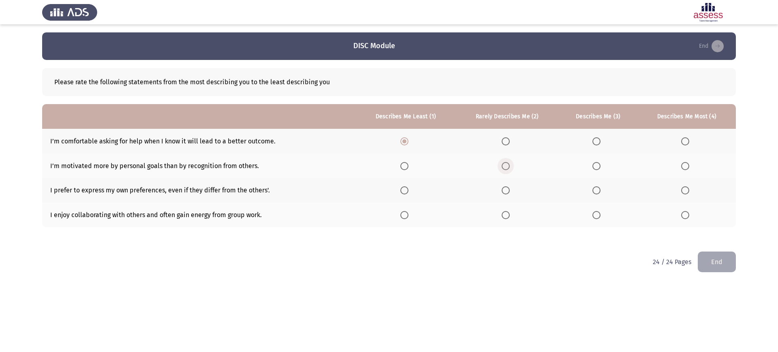
click at [508, 166] on input "Select an option" at bounding box center [506, 166] width 8 height 8
click at [593, 191] on th at bounding box center [598, 190] width 79 height 25
click at [598, 192] on span "Select an option" at bounding box center [597, 190] width 8 height 8
click at [598, 192] on input "Select an option" at bounding box center [597, 190] width 8 height 8
click at [683, 213] on span "Select an option" at bounding box center [686, 215] width 8 height 8
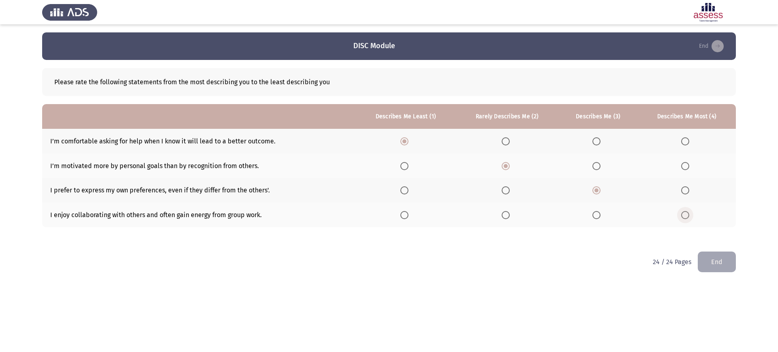
click at [683, 213] on input "Select an option" at bounding box center [686, 215] width 8 height 8
click at [714, 256] on button "End" at bounding box center [717, 262] width 38 height 21
